Goal: Information Seeking & Learning: Learn about a topic

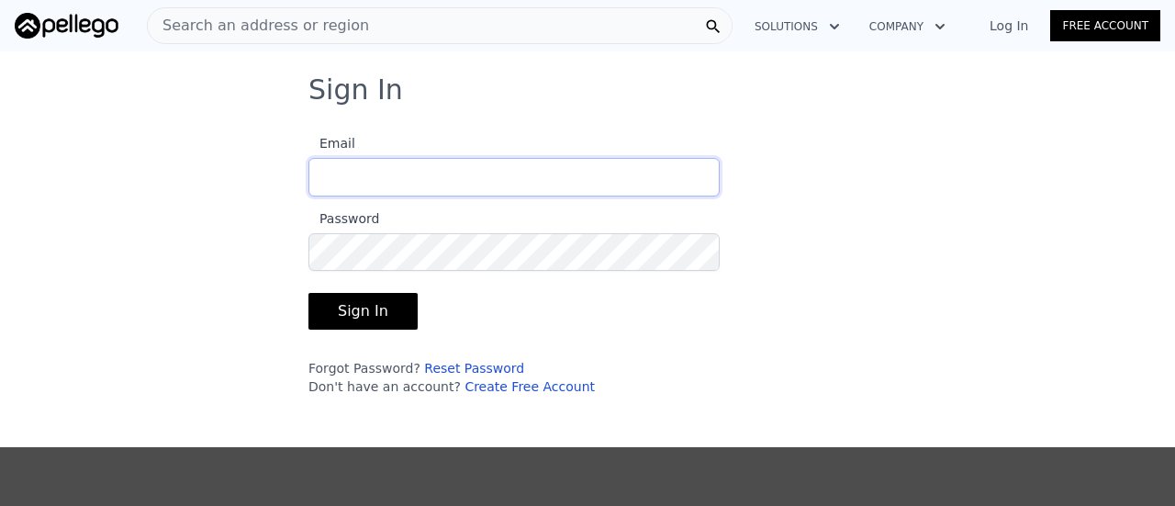
click at [411, 170] on input "Email" at bounding box center [513, 177] width 411 height 39
type input "[EMAIL_ADDRESS][DOMAIN_NAME]"
click at [308, 293] on button "Sign In" at bounding box center [362, 311] width 109 height 37
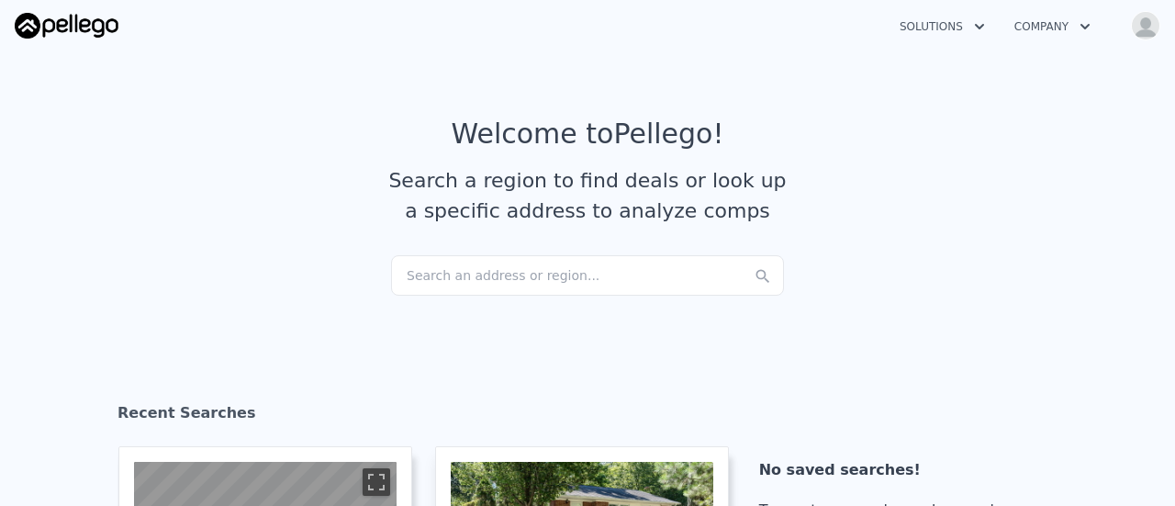
click at [466, 271] on div "Search an address or region..." at bounding box center [587, 275] width 393 height 40
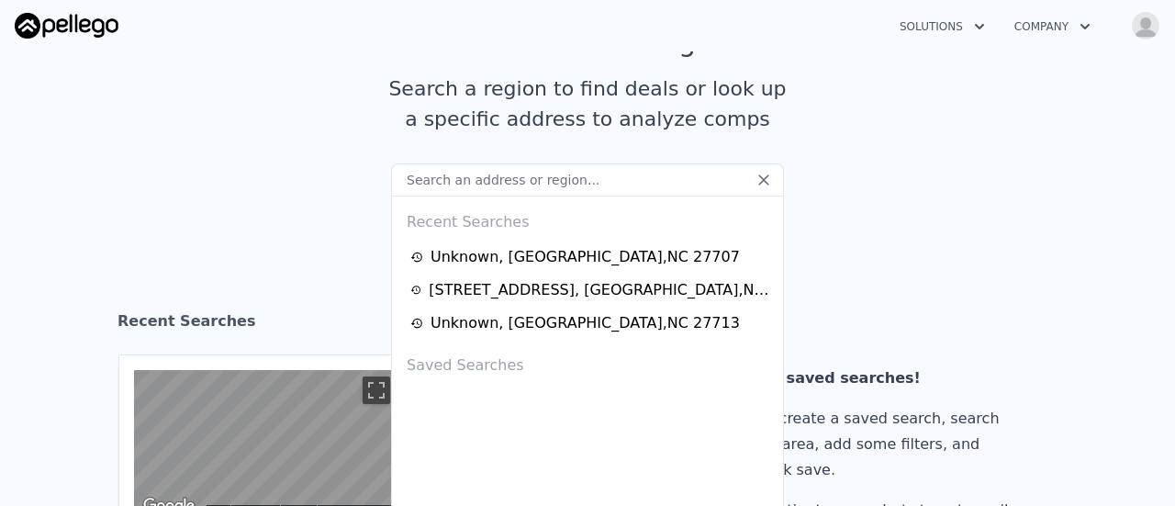
scroll to position [184, 0]
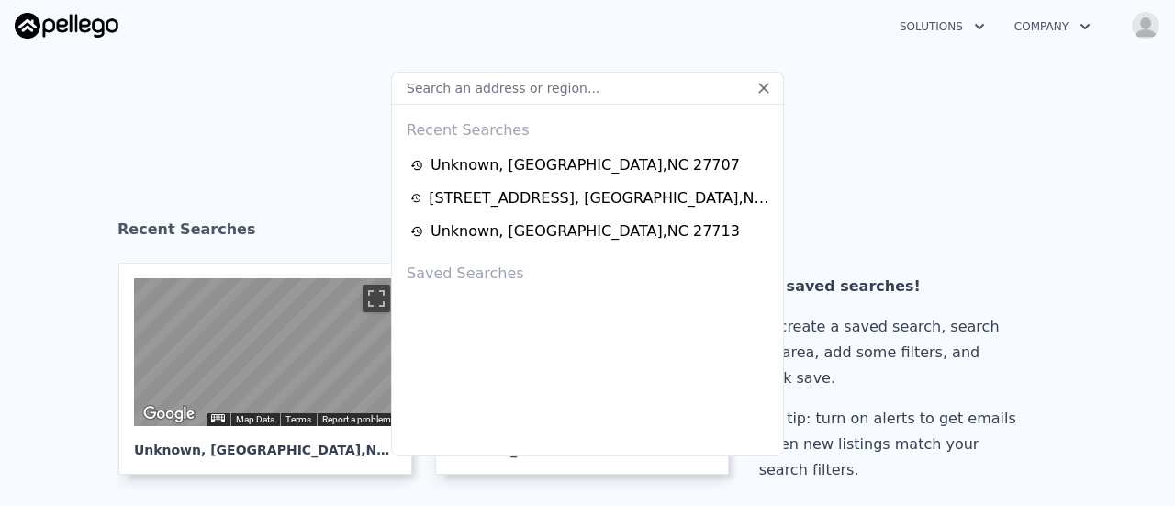
click at [449, 293] on div "Recent Searches Unknown , [GEOGRAPHIC_DATA] [STREET_ADDRESS] Saved Searches" at bounding box center [587, 280] width 393 height 352
click at [450, 293] on div "Recent Searches Unknown , [GEOGRAPHIC_DATA] [STREET_ADDRESS] Saved Searches" at bounding box center [587, 280] width 393 height 352
click at [943, 190] on section "Recent Searches ← Move left → Move right ↑ Move up ↓ Move down + Zoom in - Zoom…" at bounding box center [587, 354] width 1175 height 418
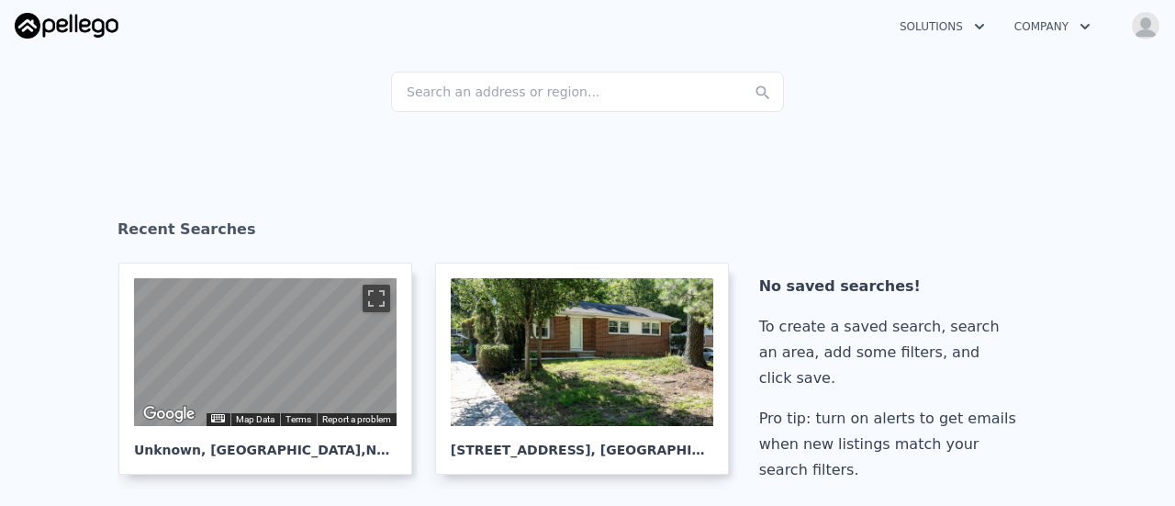
scroll to position [0, 0]
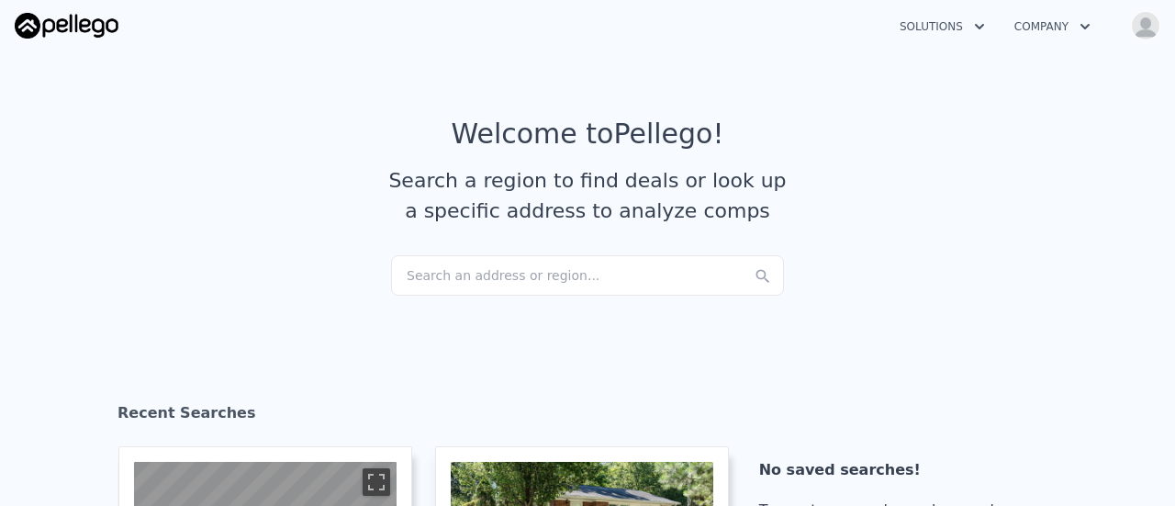
click at [1142, 21] on img "button" at bounding box center [1144, 25] width 29 height 29
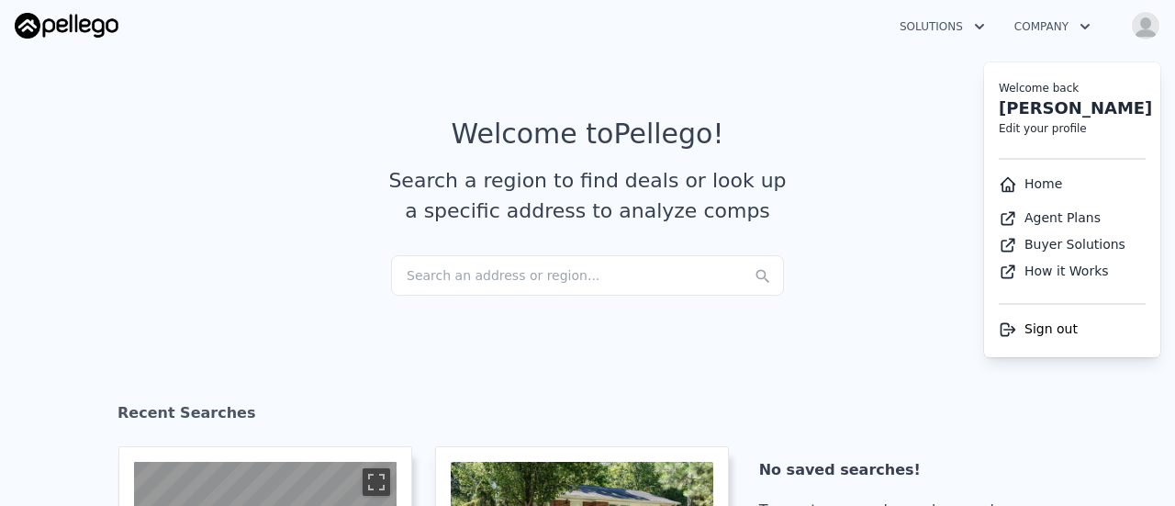
click at [1041, 181] on link "Home" at bounding box center [1029, 183] width 63 height 15
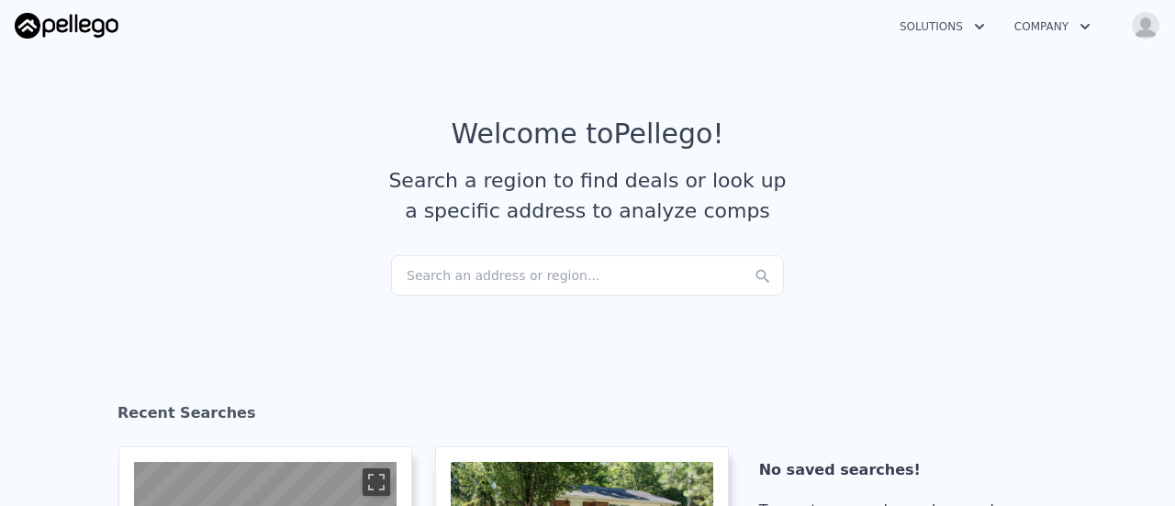
click at [541, 273] on div "Search an address or region..." at bounding box center [587, 275] width 393 height 40
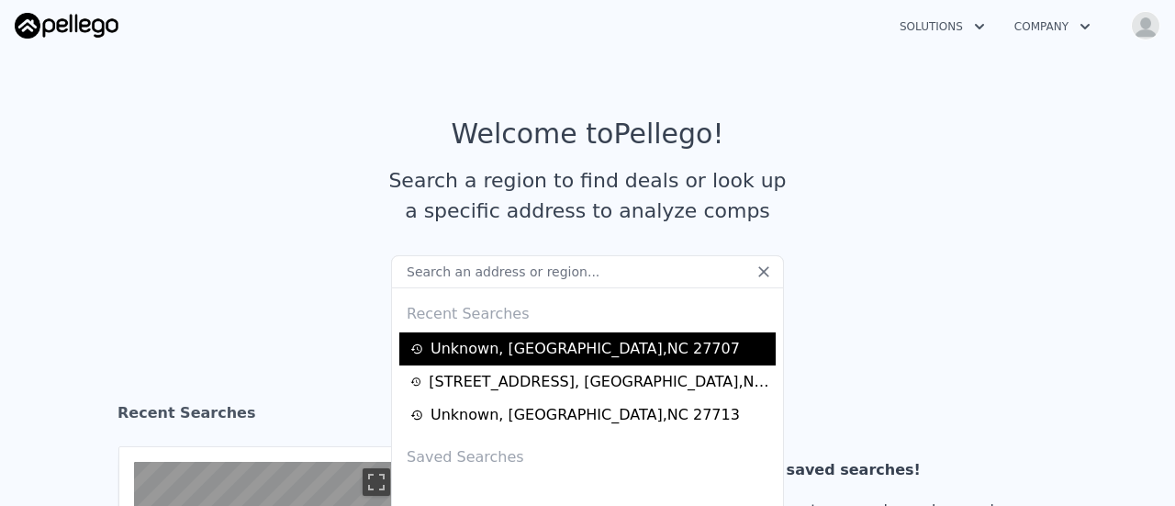
click at [483, 350] on div "Unknown , [GEOGRAPHIC_DATA]" at bounding box center [584, 349] width 309 height 22
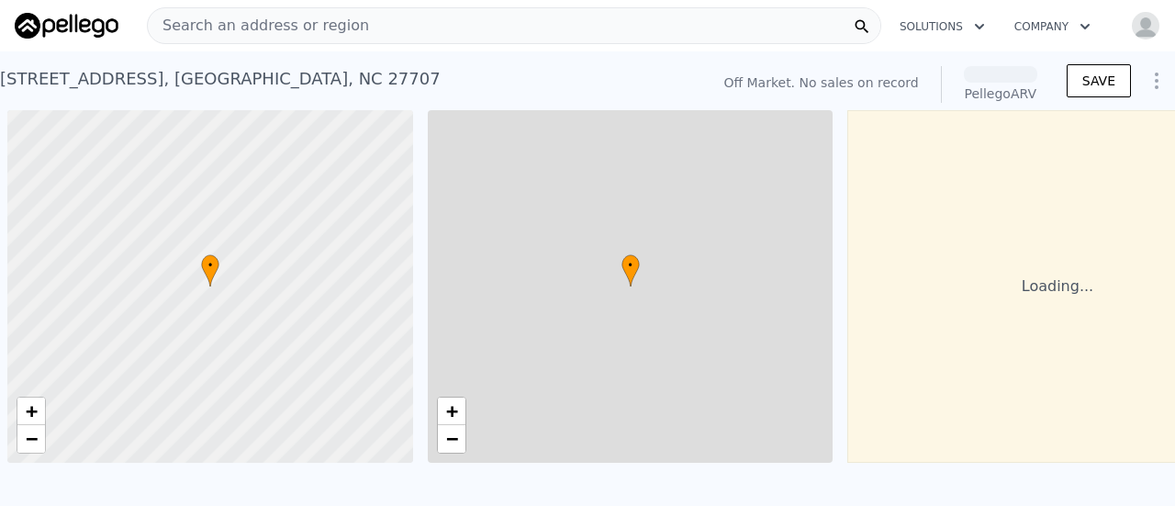
scroll to position [0, 7]
